Goal: Transaction & Acquisition: Purchase product/service

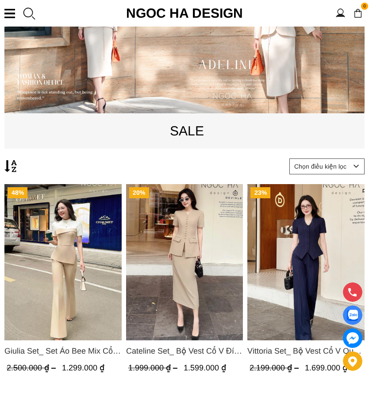
scroll to position [132, 0]
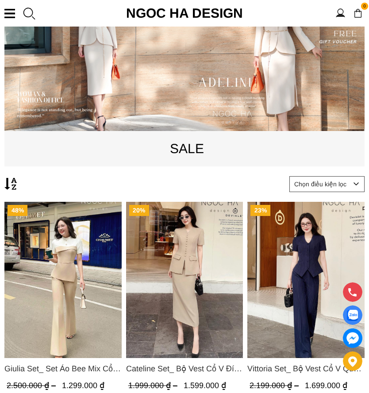
click at [196, 151] on p "SALE" at bounding box center [186, 148] width 365 height 21
click at [196, 149] on p "SALE" at bounding box center [186, 148] width 365 height 21
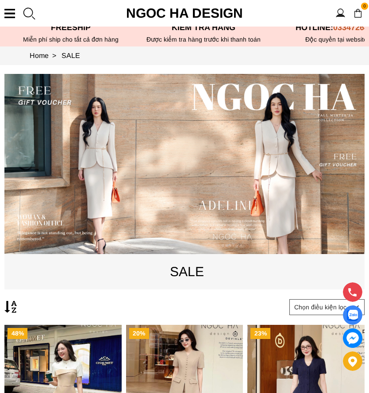
scroll to position [9, 0]
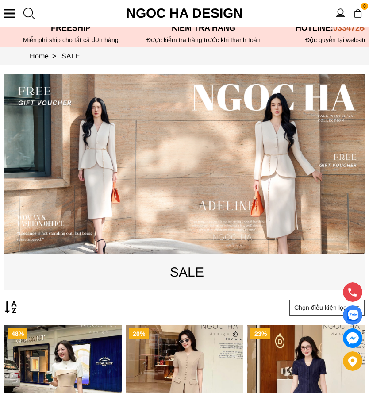
click at [13, 8] on section "0 Trang chủ Giới thiệu Sản phẩm Áo Áo thun Áo sơ mi Áo Peplum Áo lụa Áo len Quầ…" at bounding box center [184, 13] width 369 height 27
click at [13, 17] on div at bounding box center [9, 13] width 11 height 9
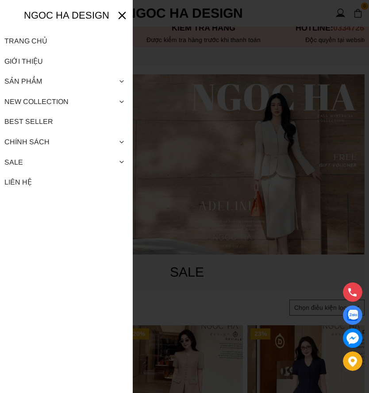
scroll to position [0, 0]
click at [125, 161] on span at bounding box center [121, 162] width 13 height 20
click at [54, 207] on link "Danh Mục Áo" at bounding box center [66, 210] width 124 height 15
click at [309, 77] on div at bounding box center [184, 196] width 369 height 393
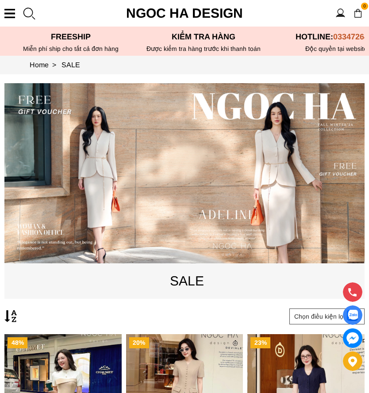
click at [78, 69] on link "SALE" at bounding box center [71, 65] width 19 height 8
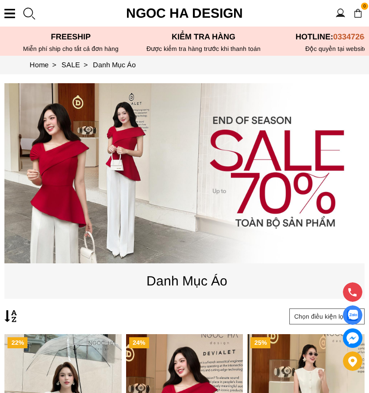
click at [11, 15] on div at bounding box center [9, 13] width 11 height 9
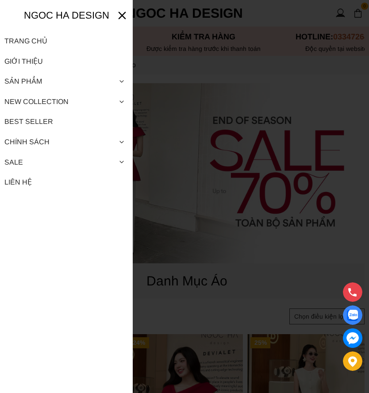
click at [128, 158] on span at bounding box center [121, 162] width 13 height 20
click at [239, 91] on div at bounding box center [184, 196] width 369 height 393
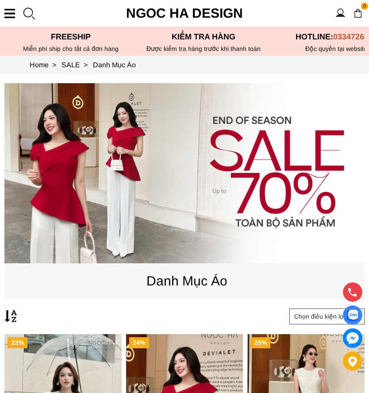
click at [19, 15] on section "0 Thông tin tài khoản Đăng xuất Login Register Ngoc Ha Design TRANG CHỦ GIỚI TH…" at bounding box center [184, 13] width 369 height 27
click at [34, 14] on div at bounding box center [28, 13] width 13 height 13
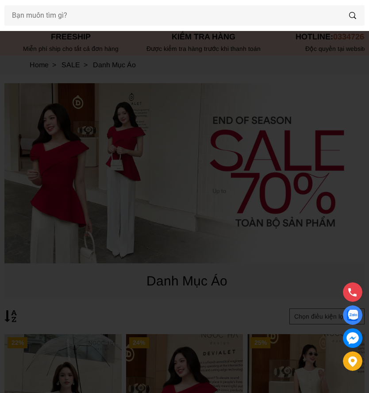
click at [351, 16] on icon at bounding box center [352, 15] width 7 height 7
click at [352, 17] on icon at bounding box center [352, 15] width 7 height 7
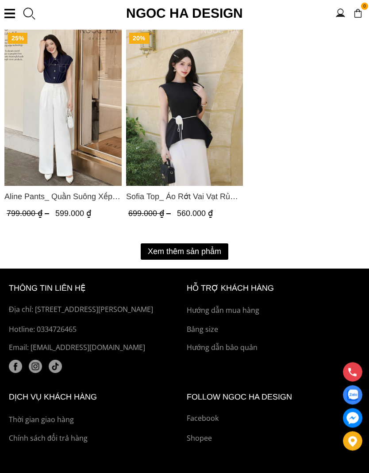
scroll to position [1570, 0]
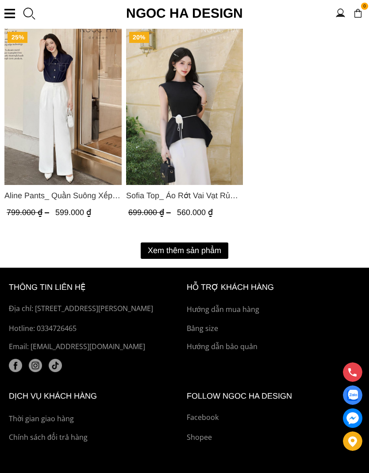
click at [215, 255] on button "Xem thêm sản phẩm" at bounding box center [185, 250] width 88 height 16
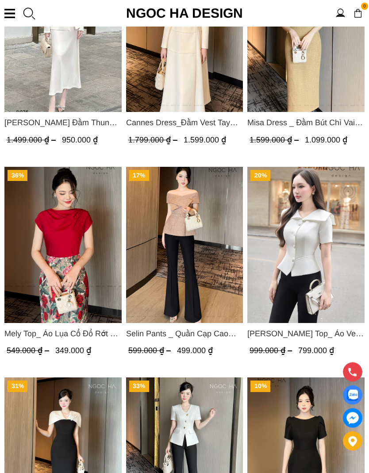
scroll to position [2486, 0]
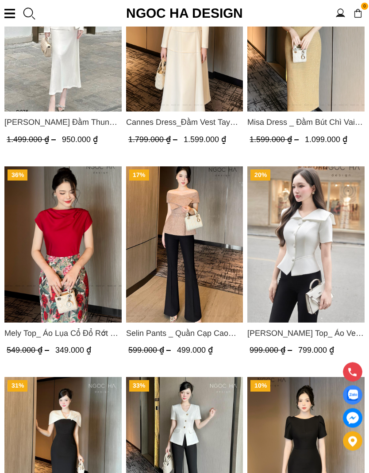
click at [103, 292] on img "Product image - Mely Top_ Áo Lụa Cổ Đổ Rớt Vai A003" at bounding box center [62, 245] width 117 height 156
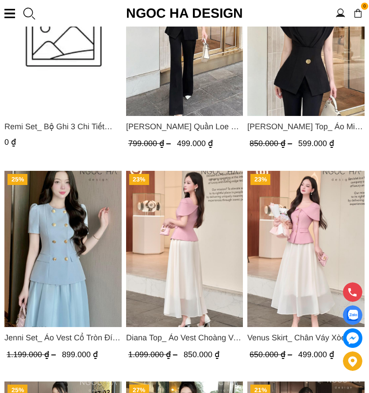
scroll to position [1849, 0]
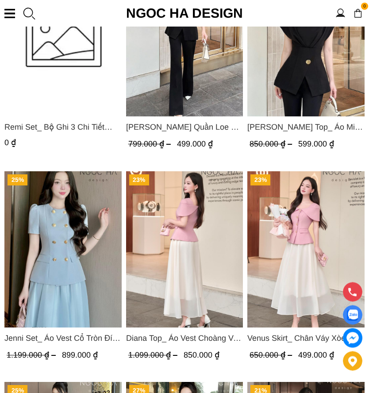
click at [15, 13] on section "0 Trang chủ Giới thiệu Sản phẩm Áo Áo thun Áo sơ mi Áo Peplum Áo lụa Áo len Quầ…" at bounding box center [184, 13] width 369 height 27
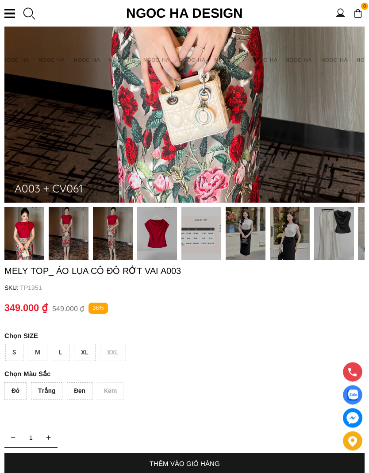
click at [84, 392] on div "Đen" at bounding box center [80, 391] width 26 height 17
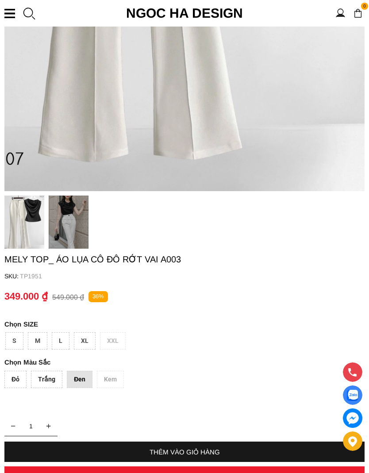
scroll to position [498, 0]
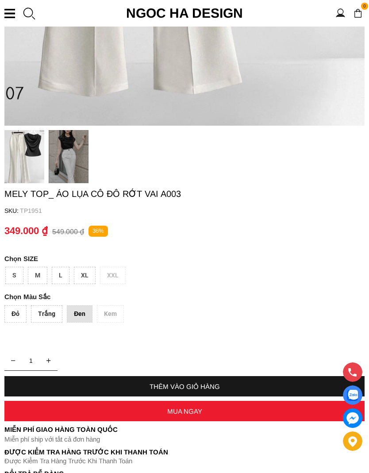
click at [46, 321] on div "Trắng" at bounding box center [46, 313] width 31 height 17
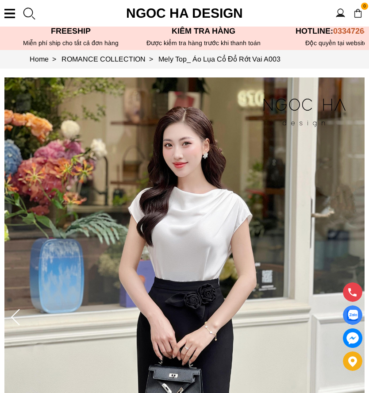
scroll to position [0, 0]
